Goal: Task Accomplishment & Management: Manage account settings

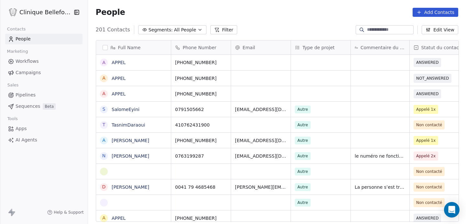
scroll to position [197, 378]
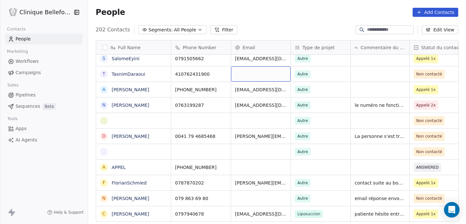
click at [271, 76] on div "grid" at bounding box center [261, 73] width 60 height 15
type input "**********"
click at [324, 77] on html "Clinique Bellefontaine Contacts People Marketing Workflows Campaigns Sales Pipe…" at bounding box center [233, 112] width 466 height 224
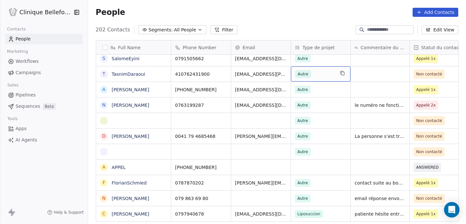
click at [306, 73] on span "Autre" at bounding box center [303, 74] width 16 height 8
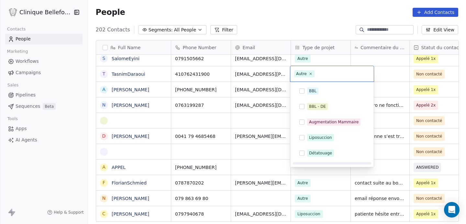
scroll to position [11, 0]
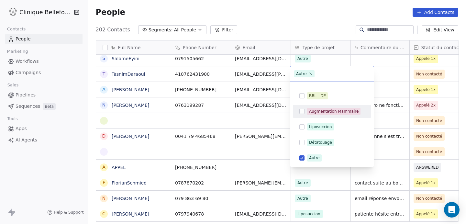
click at [304, 109] on button "Suggestions" at bounding box center [301, 111] width 5 height 5
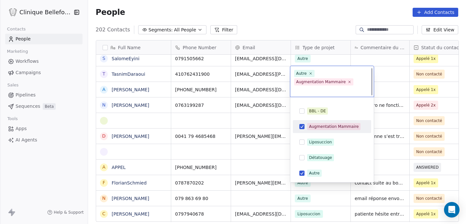
scroll to position [1, 0]
click at [310, 73] on icon at bounding box center [310, 72] width 4 height 4
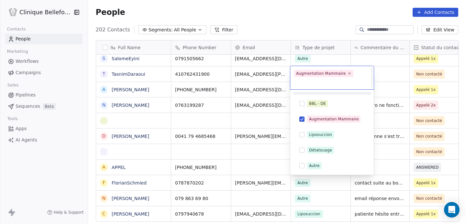
scroll to position [0, 0]
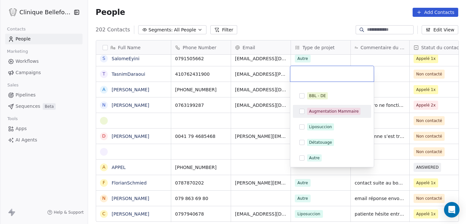
click at [301, 109] on button "Suggestions" at bounding box center [301, 111] width 5 height 5
click at [302, 113] on button "Suggestions" at bounding box center [301, 111] width 5 height 5
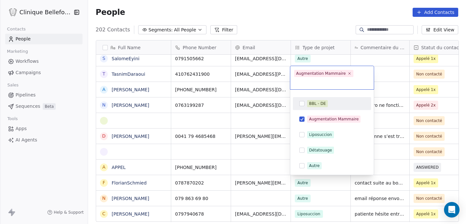
click at [387, 74] on html "Clinique Bellefontaine Contacts People Marketing Workflows Campaigns Sales Pipe…" at bounding box center [233, 112] width 466 height 224
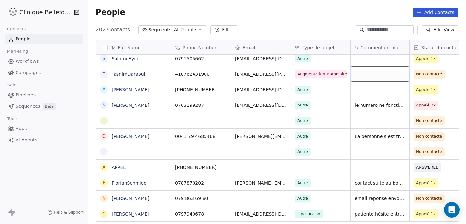
click at [374, 73] on div "grid" at bounding box center [380, 73] width 59 height 15
click at [439, 74] on html "Clinique Bellefontaine Contacts People Marketing Workflows Campaigns Sales Pipe…" at bounding box center [233, 112] width 466 height 224
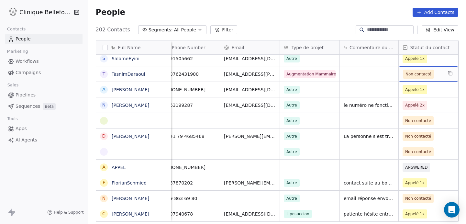
click at [420, 75] on span "Non contacté" at bounding box center [418, 74] width 26 height 6
click at [411, 75] on span "Non contacté" at bounding box center [418, 74] width 26 height 6
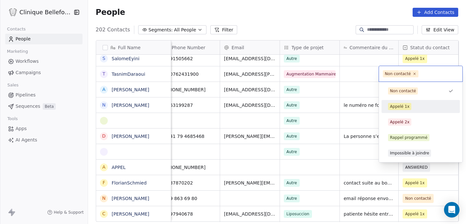
click at [402, 105] on div "Appelé 1x" at bounding box center [399, 107] width 19 height 6
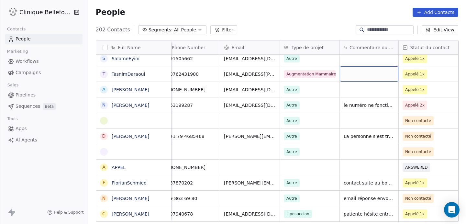
click at [377, 75] on div "grid" at bounding box center [369, 73] width 59 height 15
type textarea "**********"
click at [452, 73] on html "Clinique Bellefontaine Contacts People Marketing Workflows Campaigns Sales Pipe…" at bounding box center [233, 112] width 466 height 224
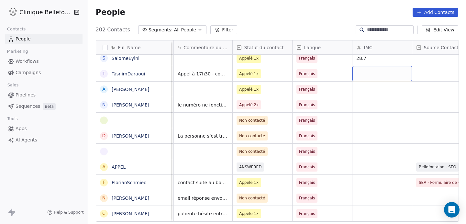
scroll to position [0, 191]
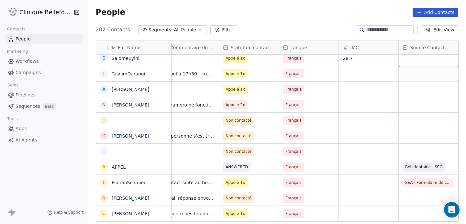
click at [425, 73] on div "grid" at bounding box center [429, 73] width 60 height 15
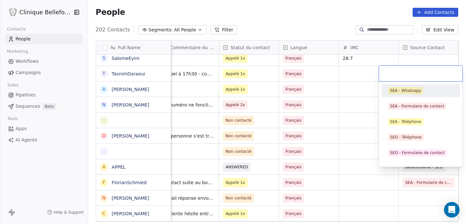
click at [422, 72] on input "text" at bounding box center [421, 73] width 76 height 7
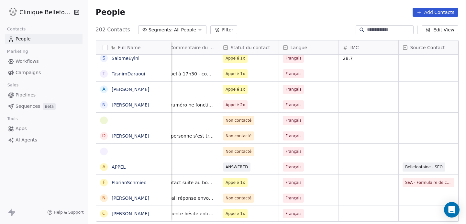
click at [357, 74] on html "Clinique Bellefontaine Contacts People Marketing Workflows Campaigns Sales Pipe…" at bounding box center [233, 112] width 466 height 224
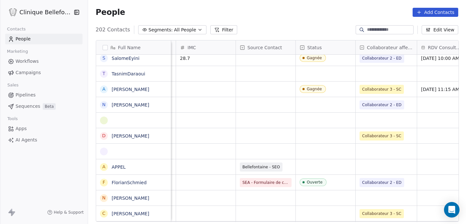
scroll to position [0, 373]
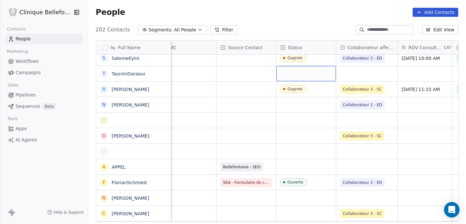
click at [290, 74] on div "grid" at bounding box center [306, 73] width 60 height 15
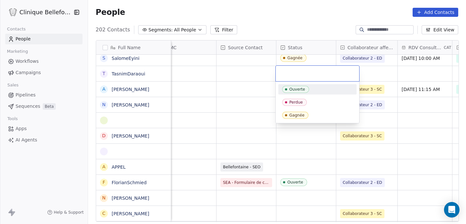
click at [290, 74] on input "text" at bounding box center [317, 73] width 76 height 7
click at [386, 74] on html "Clinique Bellefontaine Contacts People Marketing Workflows Campaigns Sales Pipe…" at bounding box center [233, 112] width 466 height 224
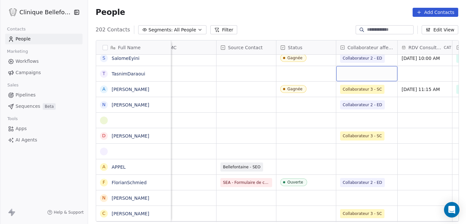
click at [367, 74] on div "grid" at bounding box center [366, 73] width 61 height 15
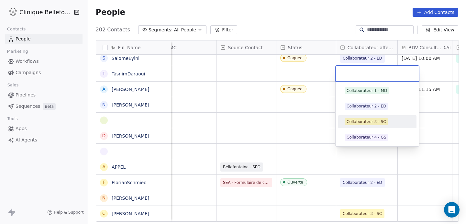
click at [363, 123] on div "Collaborateur 3 - SC" at bounding box center [365, 122] width 39 height 6
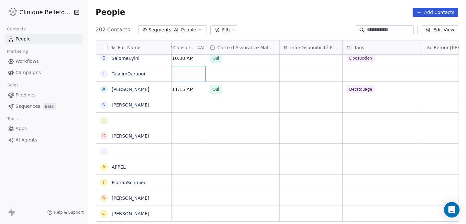
scroll to position [0, 619]
click at [292, 74] on div "grid" at bounding box center [310, 73] width 63 height 15
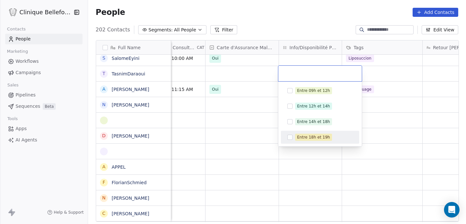
click at [289, 137] on button "Suggestions" at bounding box center [289, 137] width 5 height 5
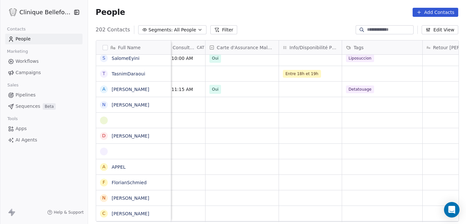
click at [392, 65] on html "Clinique Bellefontaine Contacts People Marketing Workflows Campaigns Sales Pipe…" at bounding box center [233, 112] width 466 height 224
click at [389, 74] on div "grid" at bounding box center [382, 73] width 80 height 15
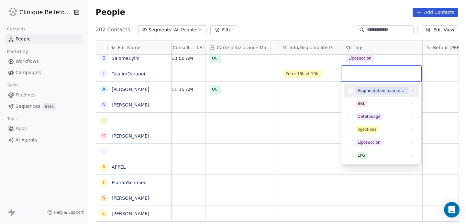
click at [352, 90] on button "Suggestions" at bounding box center [350, 90] width 5 height 5
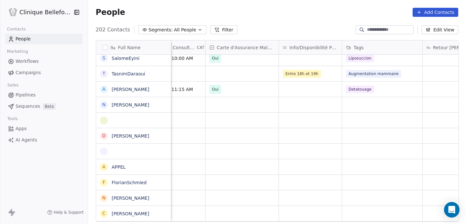
click at [433, 76] on html "Clinique Bellefontaine Contacts People Marketing Workflows Campaigns Sales Pipe…" at bounding box center [233, 112] width 466 height 224
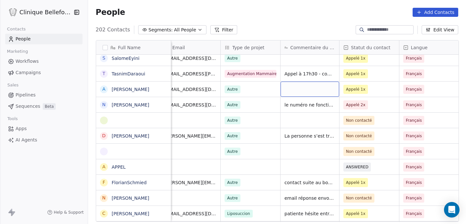
scroll to position [0, 71]
click at [318, 88] on div "grid" at bounding box center [309, 89] width 59 height 15
click at [383, 84] on html "Clinique Bellefontaine Contacts People Marketing Workflows Campaigns Sales Pipe…" at bounding box center [233, 112] width 466 height 224
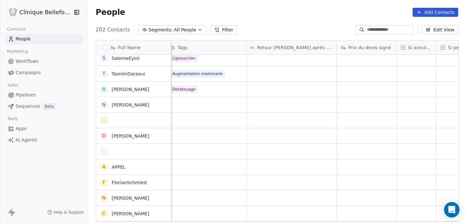
scroll to position [0, 802]
click at [345, 93] on div "grid" at bounding box center [360, 89] width 60 height 15
type textarea "***"
click at [393, 107] on html "Clinique Bellefontaine Contacts People Marketing Workflows Campaigns Sales Pipe…" at bounding box center [233, 112] width 466 height 224
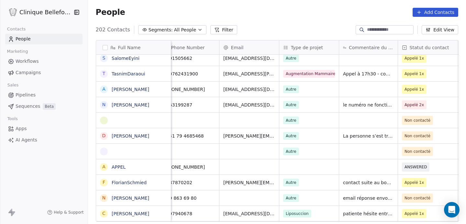
scroll to position [0, 0]
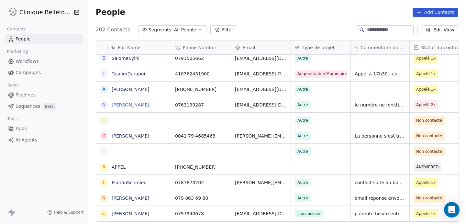
click at [139, 105] on link "[PERSON_NAME]" at bounding box center [131, 104] width 38 height 5
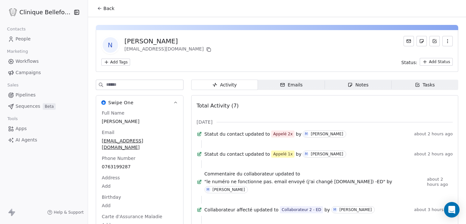
click at [107, 10] on span "Back" at bounding box center [109, 8] width 11 height 6
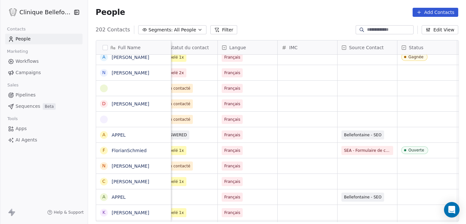
scroll to position [0, 238]
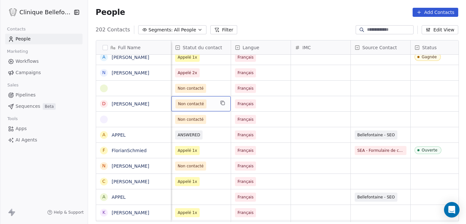
click at [184, 104] on span "Non contacté" at bounding box center [191, 104] width 26 height 6
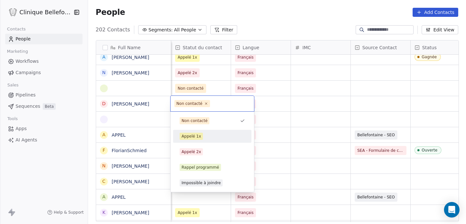
click at [192, 135] on div "Appelé 1x" at bounding box center [190, 136] width 19 height 6
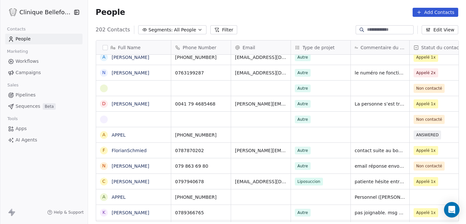
scroll to position [0, 0]
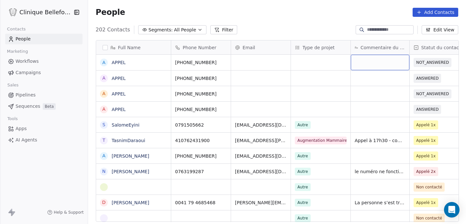
click at [371, 65] on div "grid" at bounding box center [380, 63] width 59 height 16
type textarea "**********"
click at [426, 65] on html "Clinique Bellefontaine Contacts People Marketing Workflows Campaigns Sales Pipe…" at bounding box center [233, 112] width 466 height 224
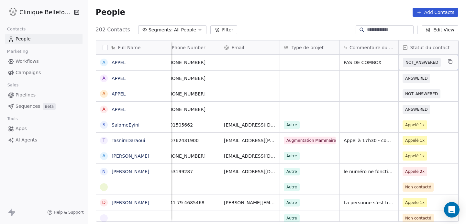
click at [425, 60] on span "NOT_ANSWERED" at bounding box center [421, 62] width 33 height 6
click at [426, 63] on span "NOT_ANSWERED" at bounding box center [421, 62] width 33 height 6
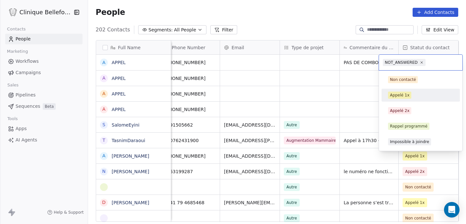
click at [402, 95] on div "Appelé 1x" at bounding box center [399, 95] width 19 height 6
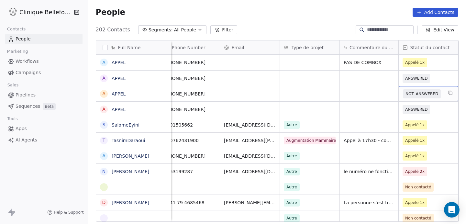
click at [432, 94] on span "NOT_ANSWERED" at bounding box center [421, 94] width 33 height 6
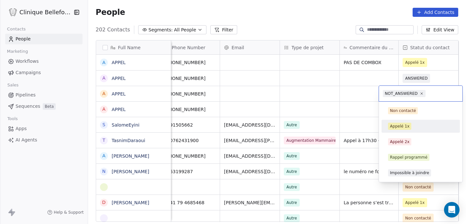
click at [405, 129] on div "Appelé 1x" at bounding box center [399, 126] width 19 height 6
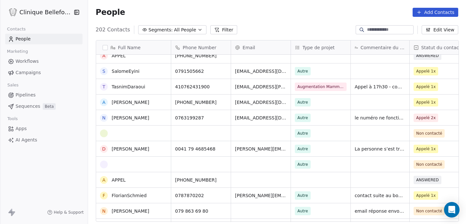
scroll to position [55, 0]
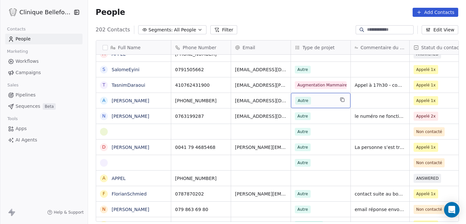
click at [306, 103] on span "Autre" at bounding box center [303, 101] width 16 height 8
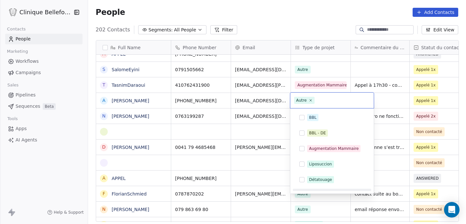
scroll to position [11, 0]
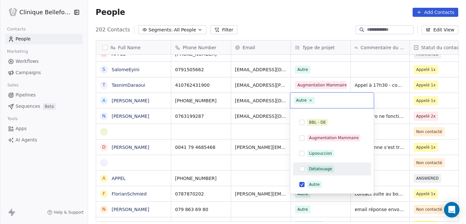
click at [301, 169] on button "Suggestions" at bounding box center [301, 168] width 5 height 5
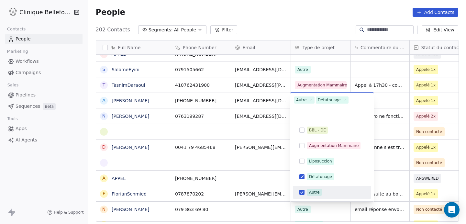
click at [303, 190] on button "Suggestions" at bounding box center [301, 192] width 5 height 5
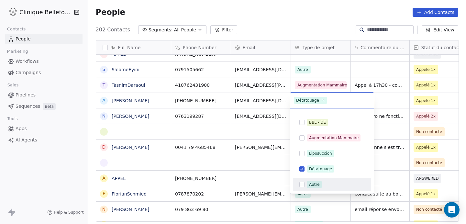
click at [246, 156] on html "Clinique Bellefontaine Contacts People Marketing Workflows Campaigns Sales Pipe…" at bounding box center [233, 112] width 466 height 224
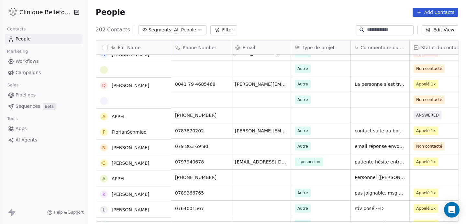
scroll to position [0, 0]
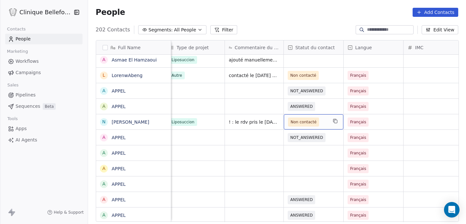
click at [300, 122] on span "Non contacté" at bounding box center [303, 122] width 26 height 6
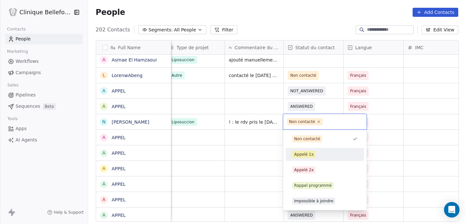
click at [304, 156] on div "Appelé 1x" at bounding box center [303, 154] width 19 height 6
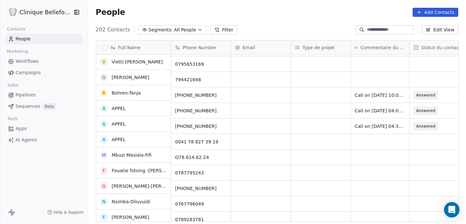
scroll to position [1319, 0]
